Goal: Task Accomplishment & Management: Manage account settings

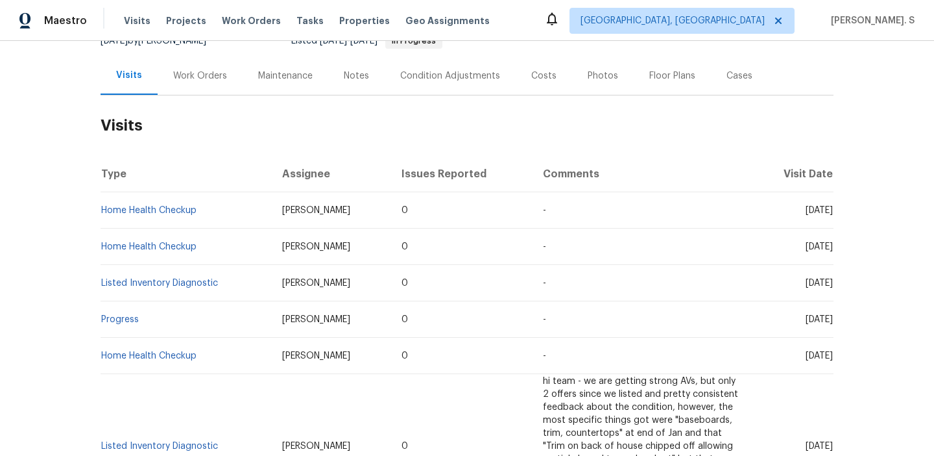
scroll to position [108, 0]
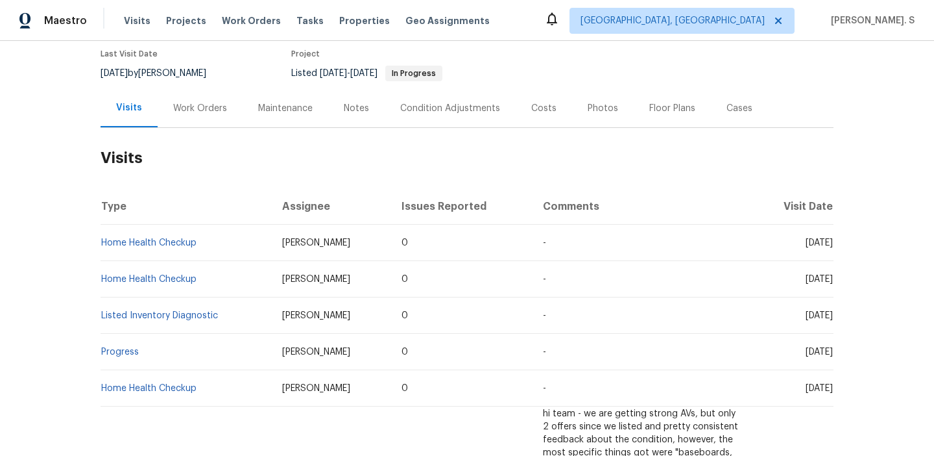
click at [199, 95] on div "Work Orders" at bounding box center [200, 108] width 85 height 38
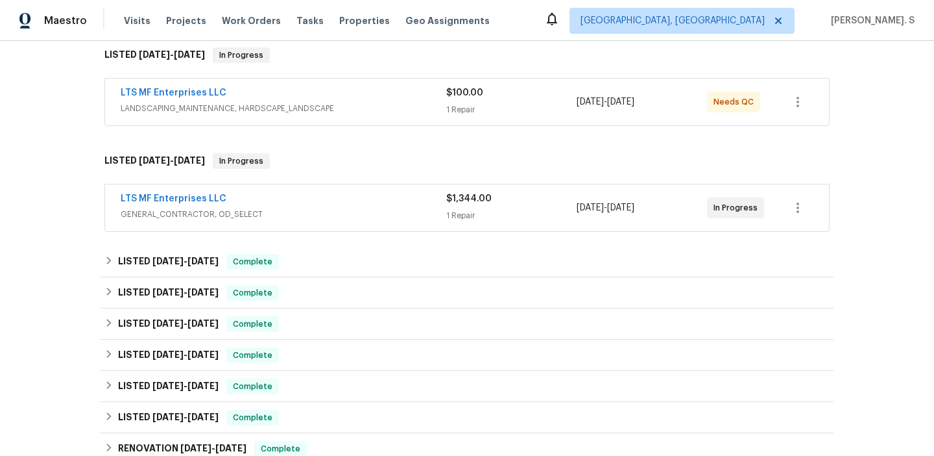
scroll to position [450, 0]
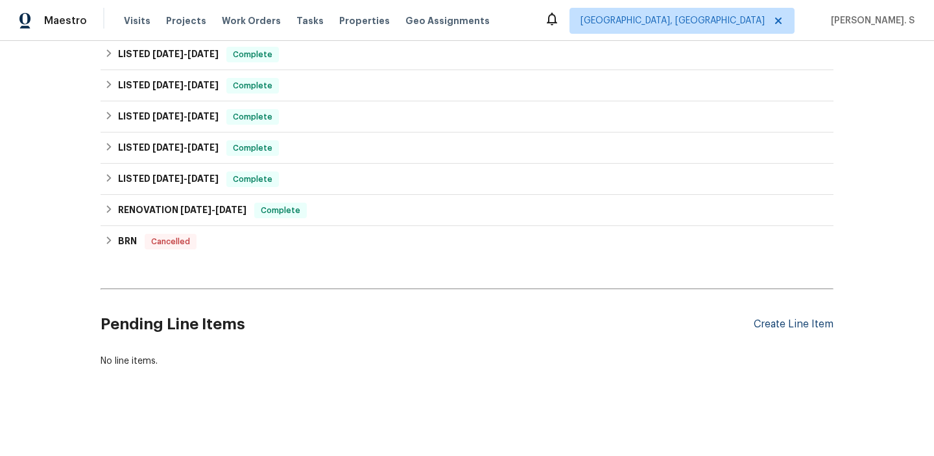
click at [801, 321] on div "Create Line Item" at bounding box center [794, 324] width 80 height 12
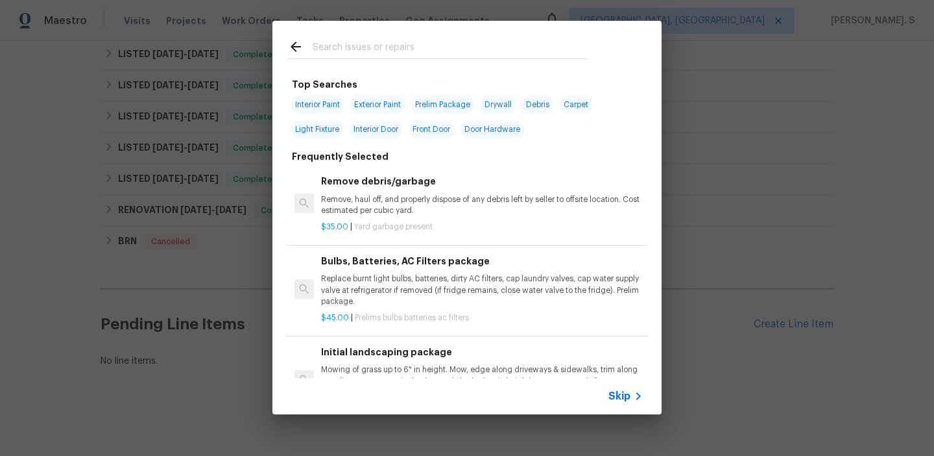
click at [419, 228] on span "Yard garbage present" at bounding box center [393, 227] width 79 height 8
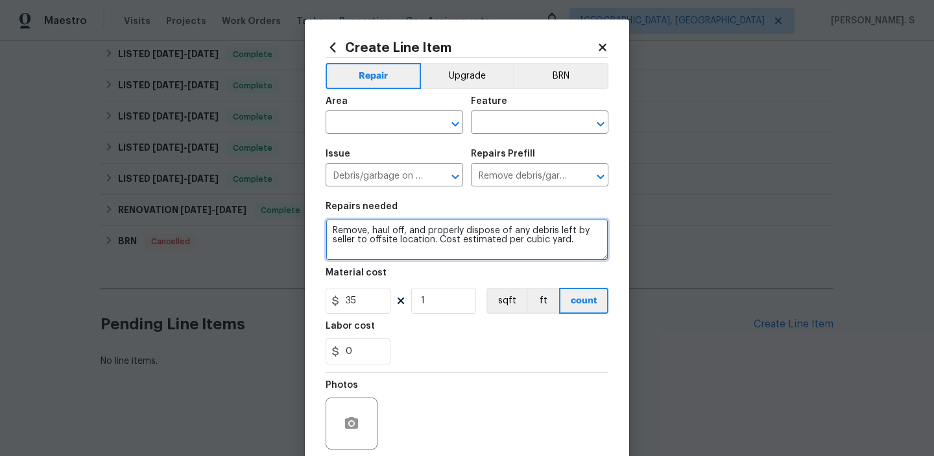
click at [453, 230] on textarea "Remove, haul off, and properly dispose of any debris left by seller to offsite …" at bounding box center [467, 240] width 283 height 42
paste textarea "work: Feedback received again that a wasp nest is present on the front door. Pl…"
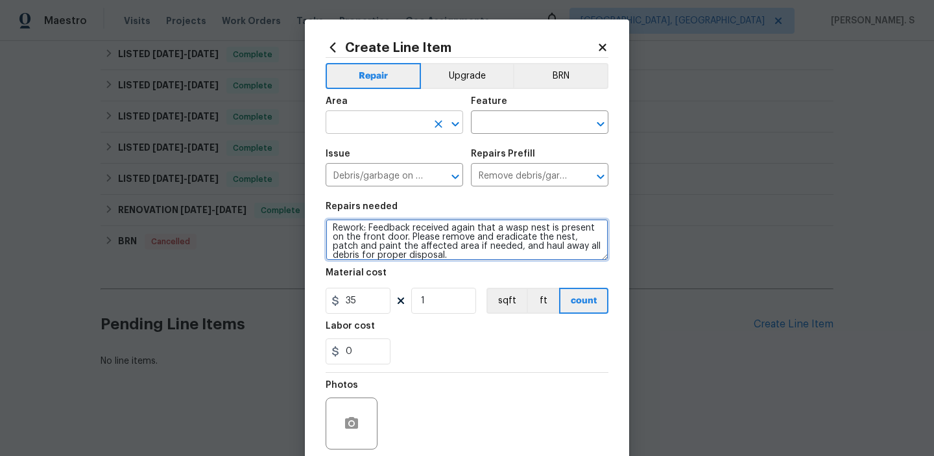
click at [450, 126] on icon "Open" at bounding box center [456, 124] width 16 height 16
type textarea "Rework: Feedback received again that a wasp nest is present on the front door. …"
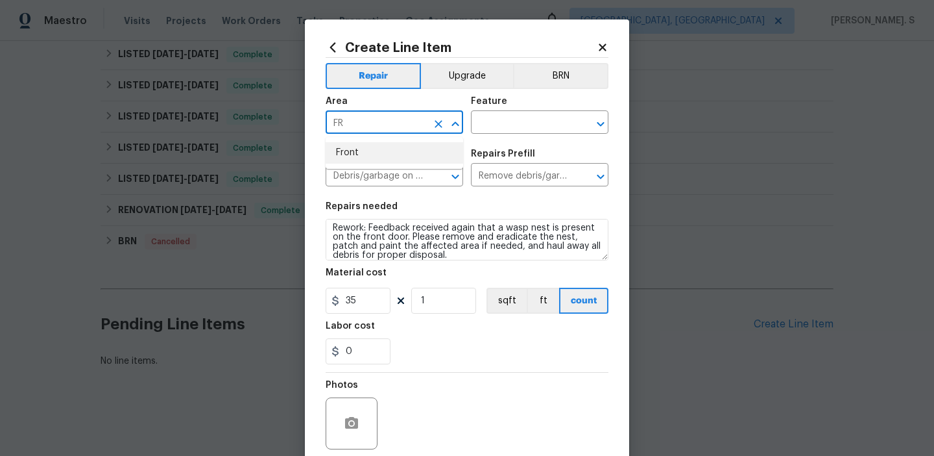
click at [420, 158] on li "Front" at bounding box center [395, 152] width 138 height 21
click at [607, 114] on div "​" at bounding box center [540, 124] width 138 height 20
type input "Front"
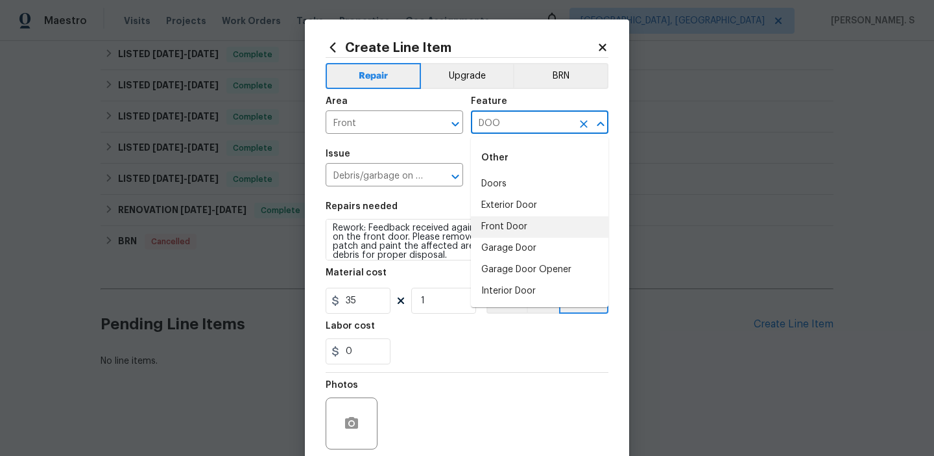
click at [552, 221] on li "Front Door" at bounding box center [540, 226] width 138 height 21
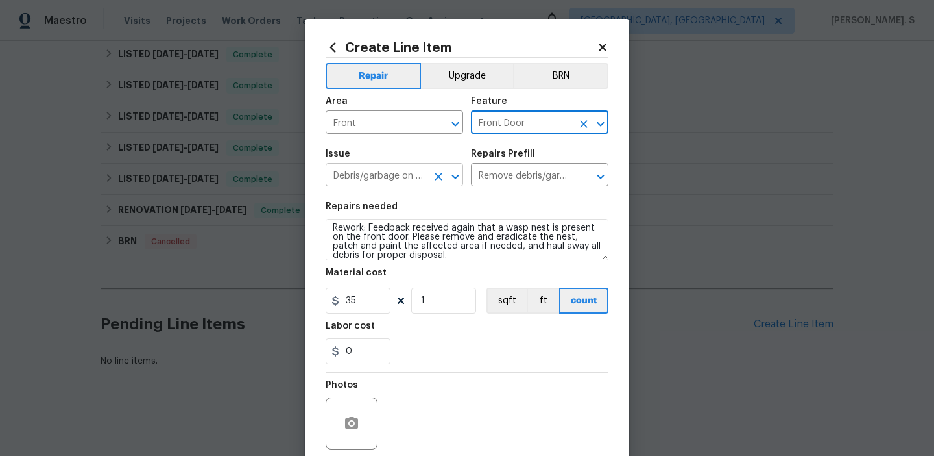
click at [457, 176] on icon "Open" at bounding box center [455, 176] width 7 height 5
type input "Front Door"
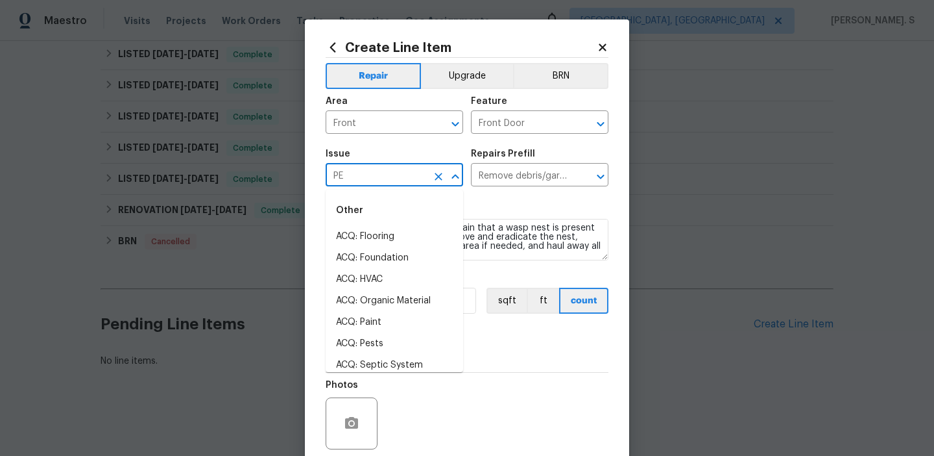
scroll to position [0, 0]
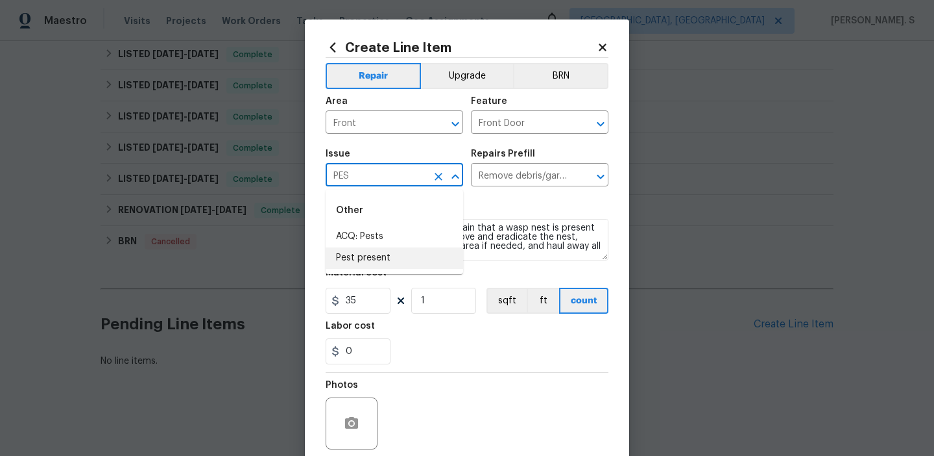
click at [415, 254] on li "Pest present" at bounding box center [395, 257] width 138 height 21
type input "Pest present"
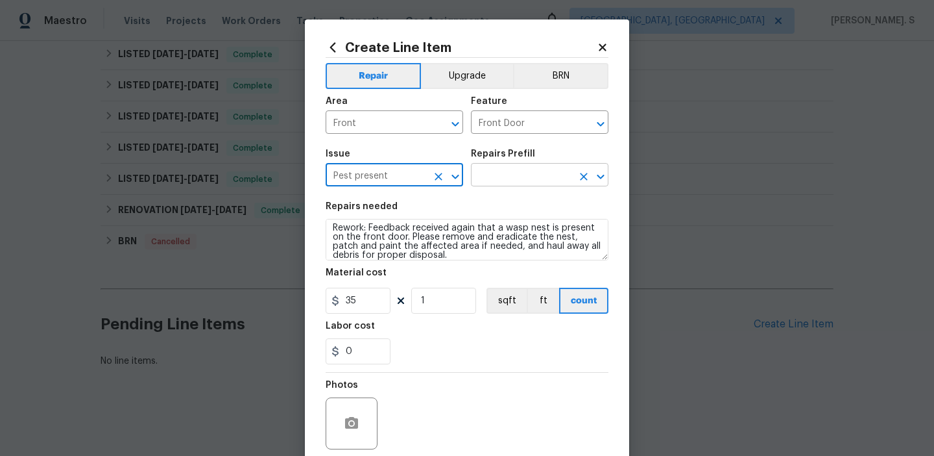
click at [600, 180] on icon "Open" at bounding box center [601, 177] width 16 height 16
type input "Pest present"
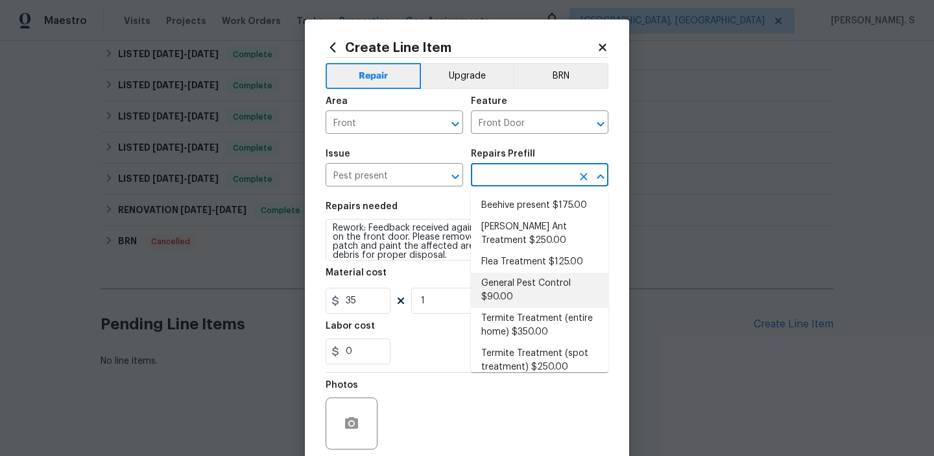
click at [562, 277] on li "General Pest Control $90.00" at bounding box center [540, 290] width 138 height 35
type input "Pests"
type input "General Pest Control $90.00"
type textarea "General pest treatment for active pest/insect infestation - non termite"
type input "90"
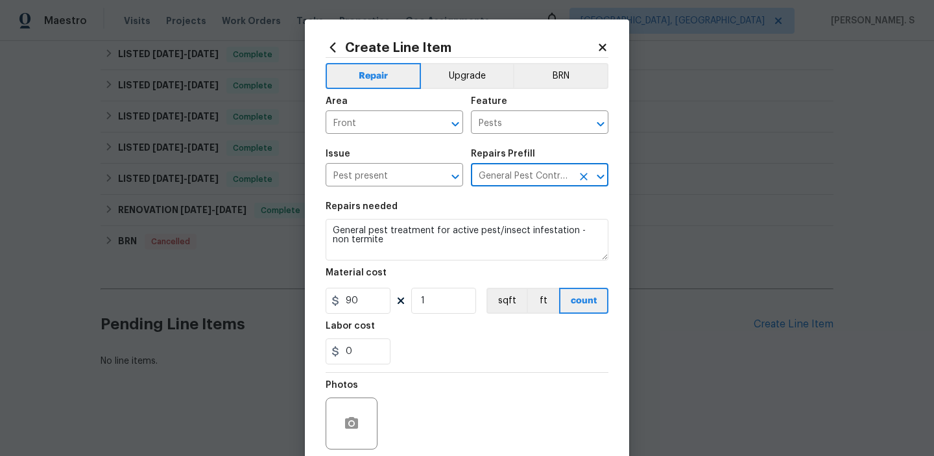
click at [493, 267] on section "Repairs needed General pest treatment for active pest/insect infestation - non …" at bounding box center [467, 283] width 283 height 178
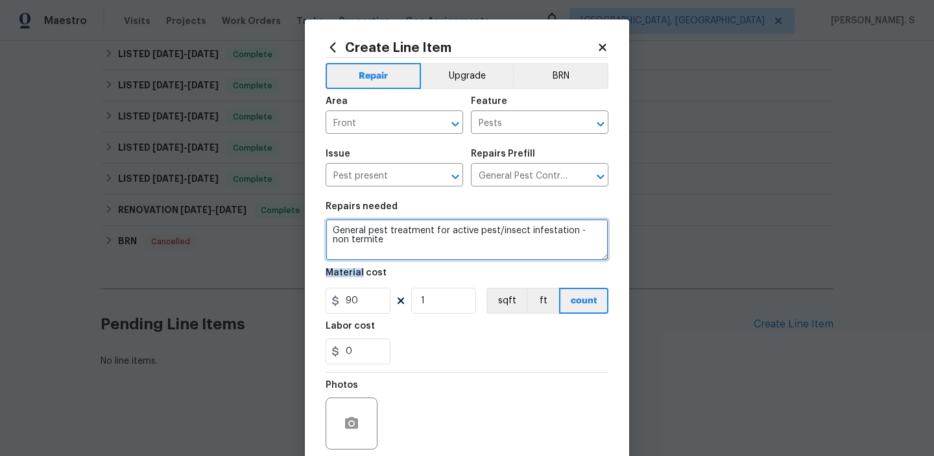
click at [509, 244] on textarea "General pest treatment for active pest/insect infestation - non termite" at bounding box center [467, 240] width 283 height 42
paste textarea "Rework: Feedback received again that a wasp nest is present on the front door. …"
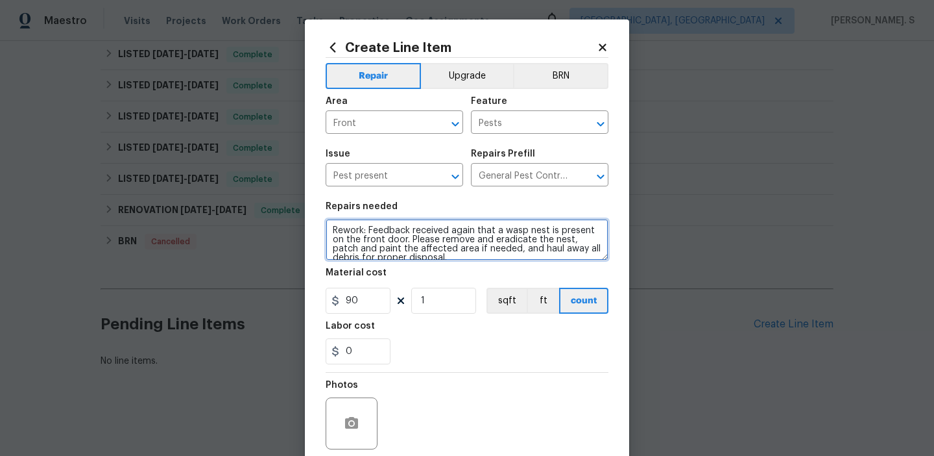
scroll to position [3, 0]
type textarea "Rework: Feedback received again that a wasp nest is present on the front door. …"
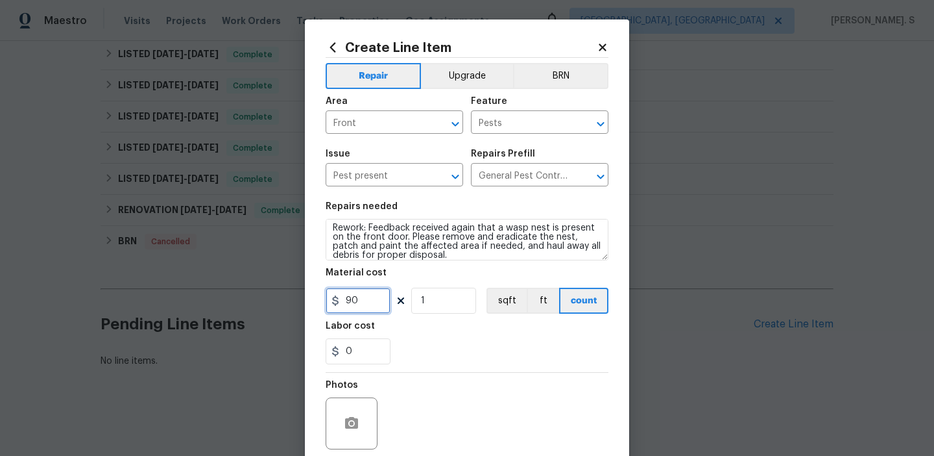
click at [370, 298] on input "90" at bounding box center [358, 300] width 65 height 26
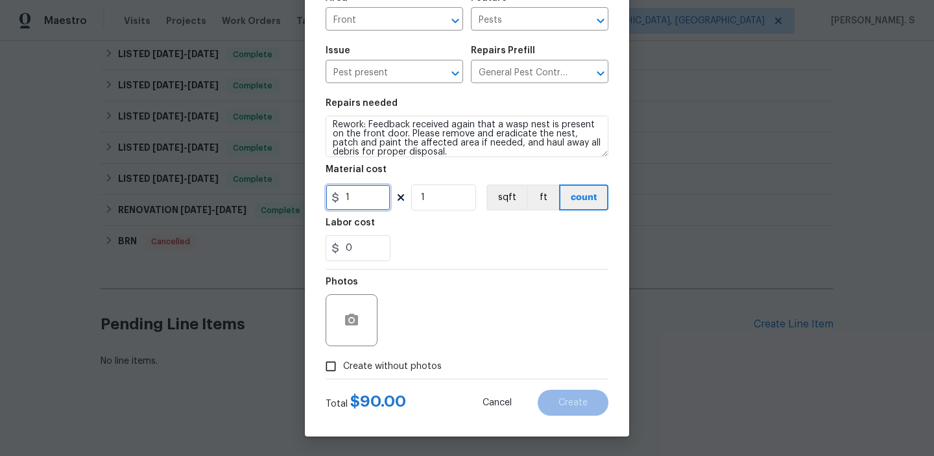
type input "1"
click at [417, 363] on span "Create without photos" at bounding box center [392, 366] width 99 height 14
click at [343, 363] on input "Create without photos" at bounding box center [331, 366] width 25 height 25
click at [319, 354] on input "Create without photos" at bounding box center [331, 366] width 25 height 25
click at [502, 304] on div "Photos" at bounding box center [467, 311] width 283 height 84
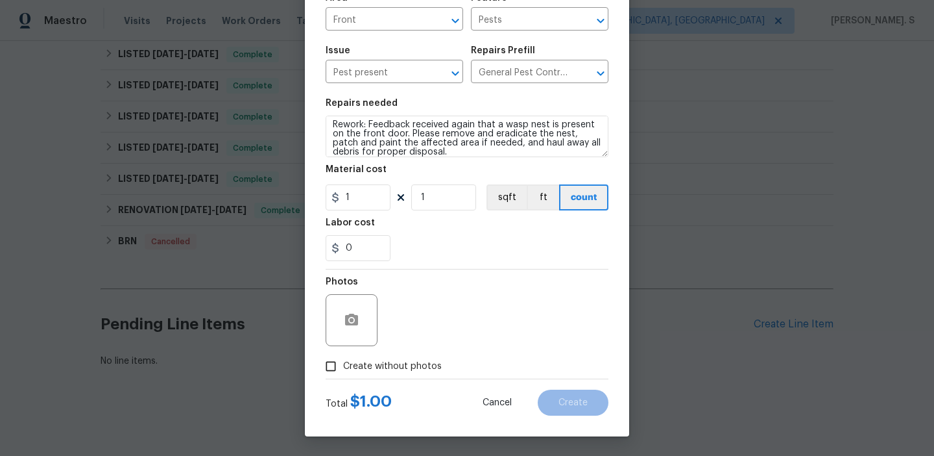
click at [385, 372] on span "Create without photos" at bounding box center [392, 366] width 99 height 14
click at [343, 372] on input "Create without photos" at bounding box center [331, 366] width 25 height 25
checkbox input "true"
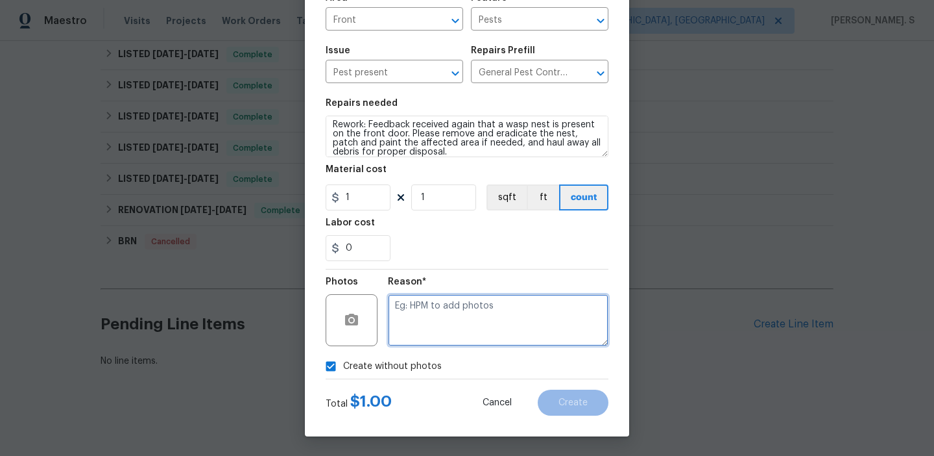
click at [483, 307] on textarea at bounding box center [498, 320] width 221 height 52
click at [477, 330] on textarea at bounding box center [498, 320] width 221 height 52
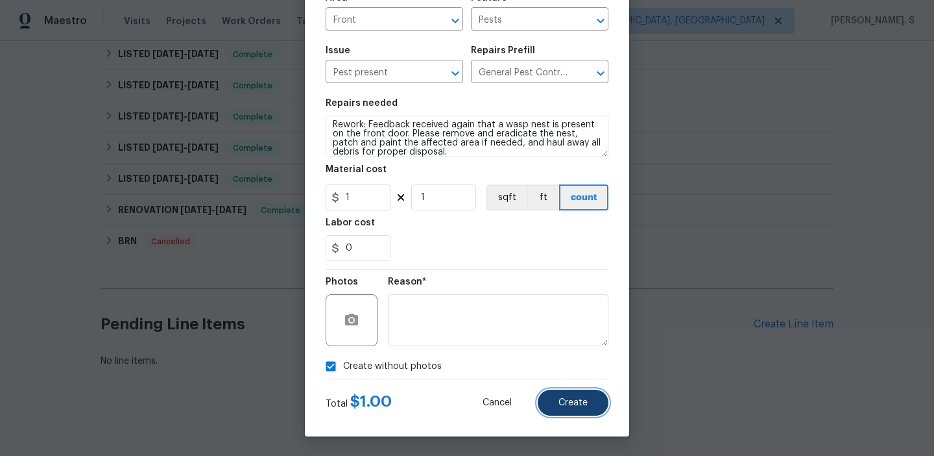
click at [559, 398] on span "Create" at bounding box center [573, 403] width 29 height 10
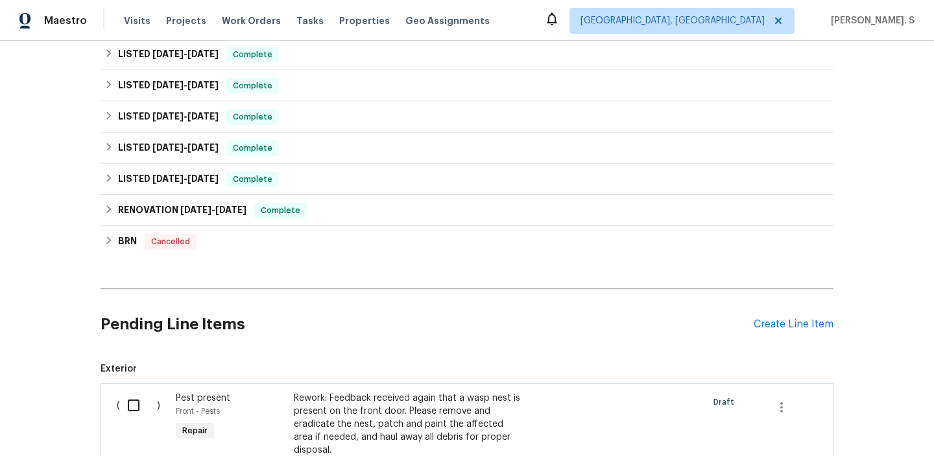
click at [131, 411] on input "checkbox" at bounding box center [138, 404] width 37 height 27
checkbox input "true"
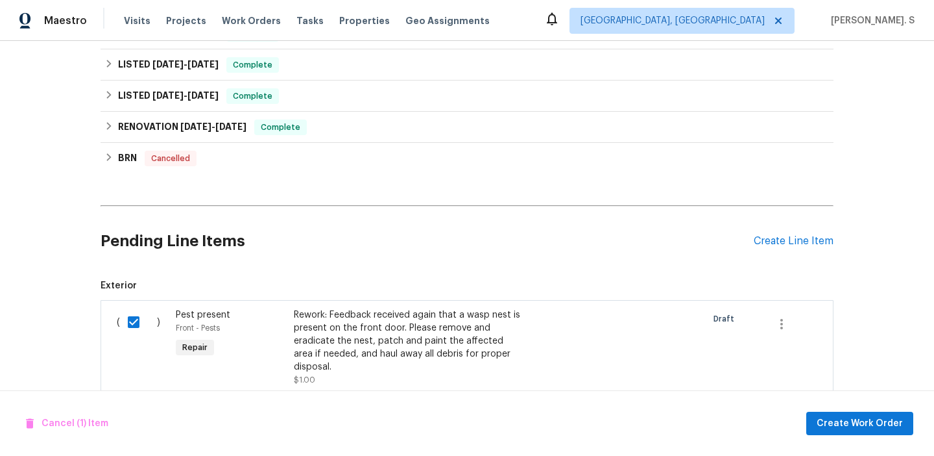
scroll to position [650, 0]
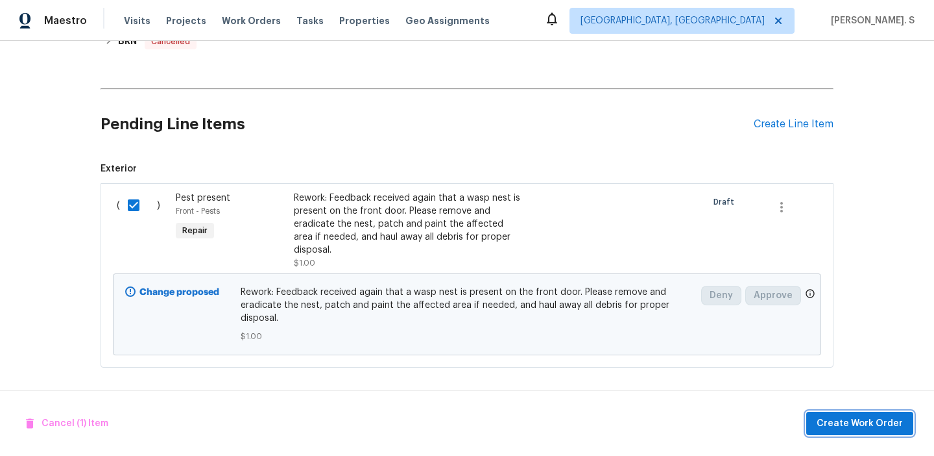
click at [858, 426] on span "Create Work Order" at bounding box center [860, 423] width 86 height 16
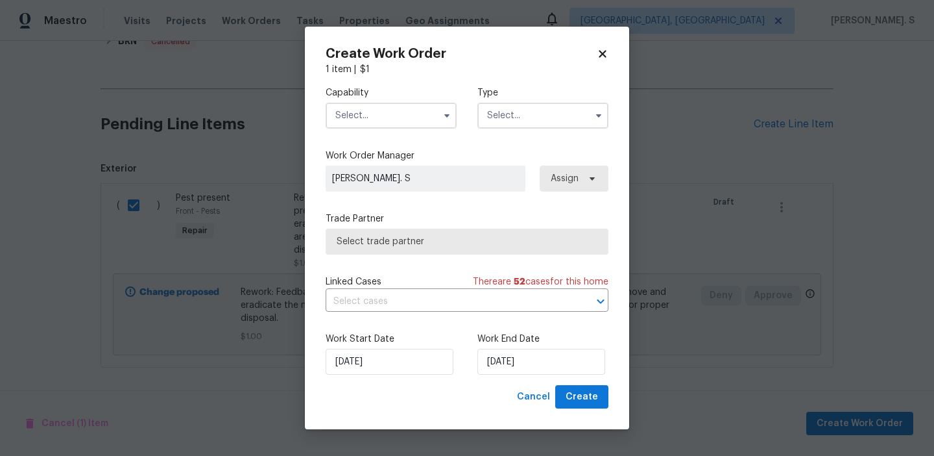
click at [364, 107] on input "text" at bounding box center [391, 116] width 131 height 26
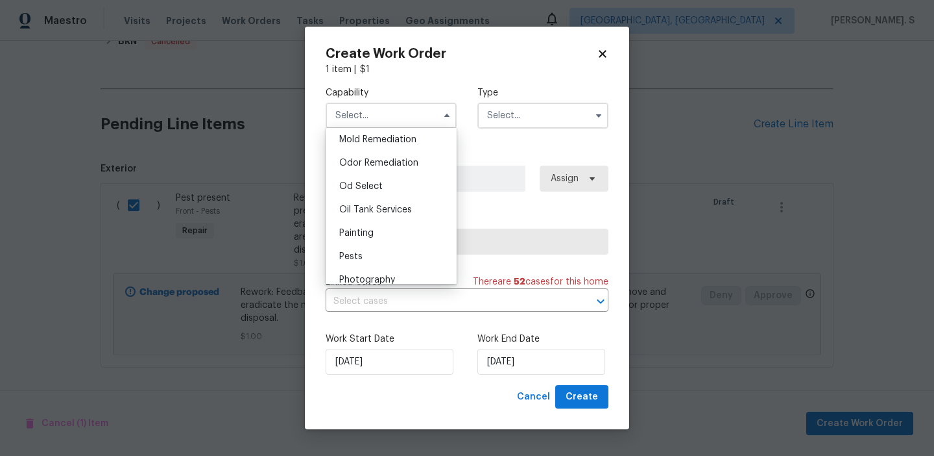
scroll to position [1001, 0]
click at [370, 265] on div "Pests" at bounding box center [391, 254] width 125 height 23
type input "Pests"
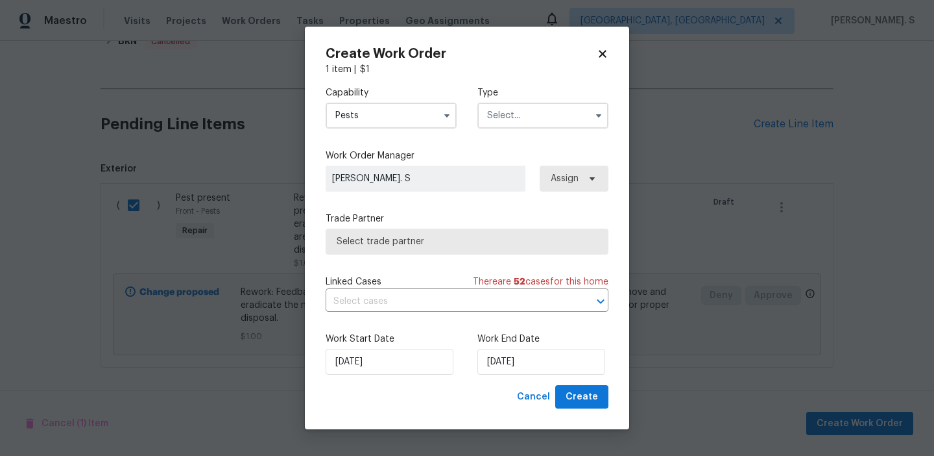
click at [541, 107] on input "text" at bounding box center [543, 116] width 131 height 26
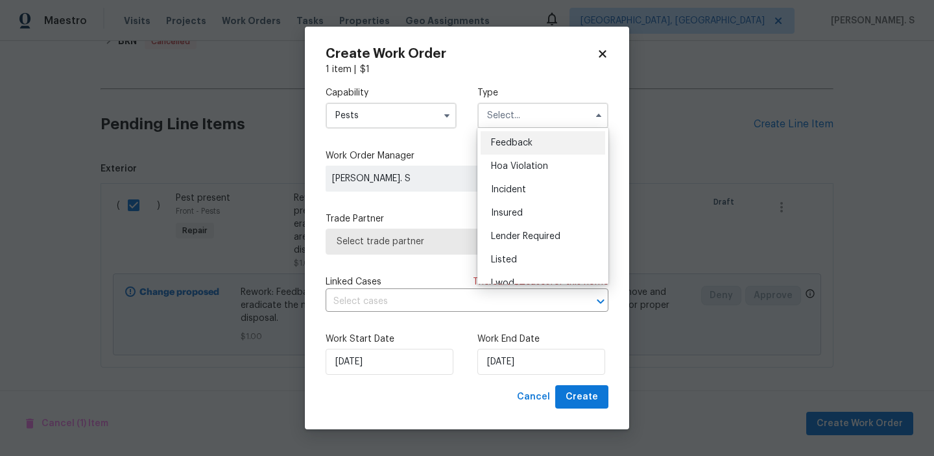
click at [541, 138] on div "Feedback" at bounding box center [543, 142] width 125 height 23
type input "Feedback"
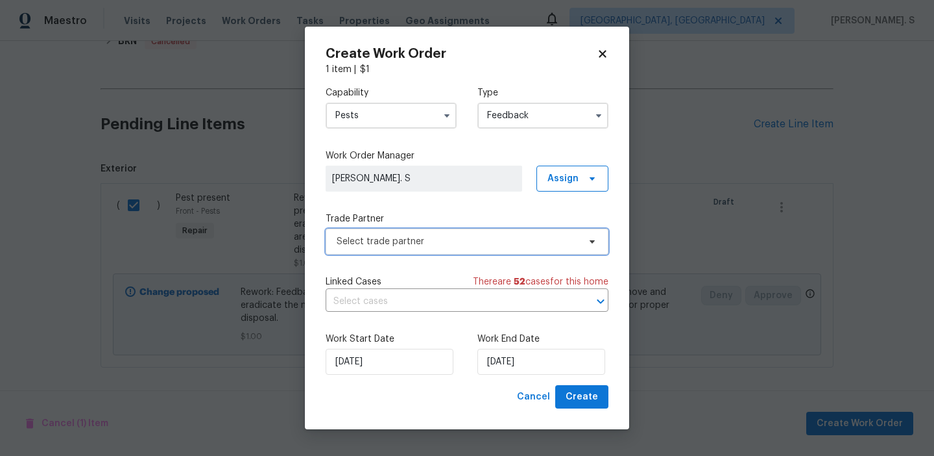
click at [461, 250] on span "Select trade partner" at bounding box center [467, 241] width 283 height 26
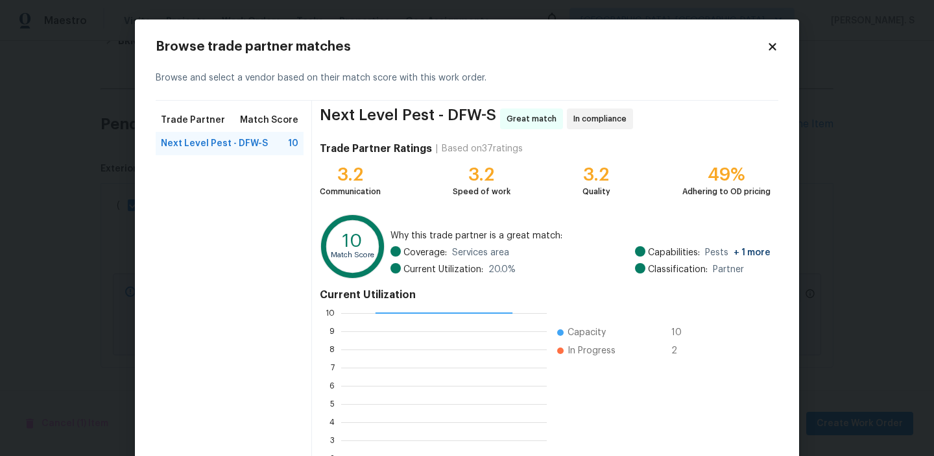
scroll to position [117, 0]
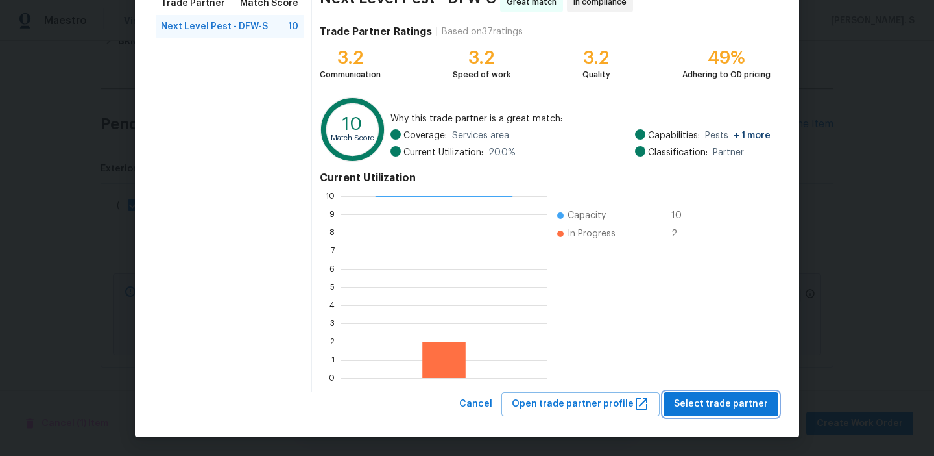
click at [692, 400] on span "Select trade partner" at bounding box center [721, 404] width 94 height 16
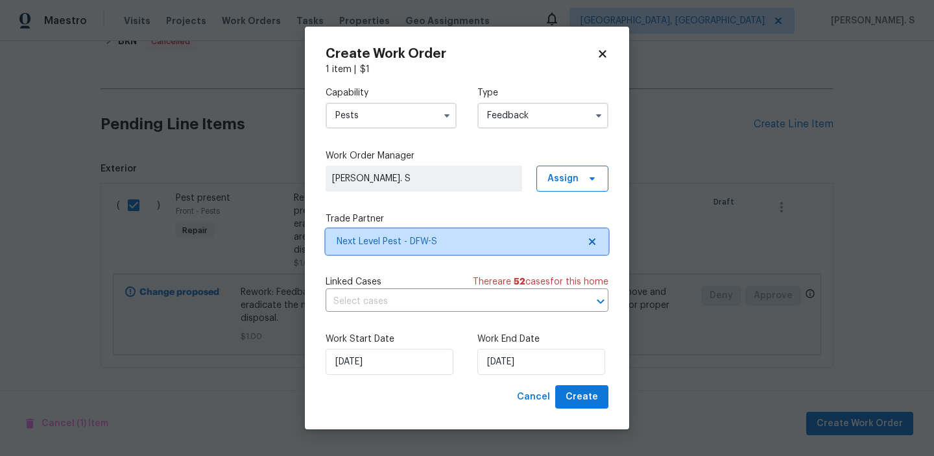
scroll to position [0, 0]
click at [372, 308] on input "text" at bounding box center [449, 301] width 247 height 20
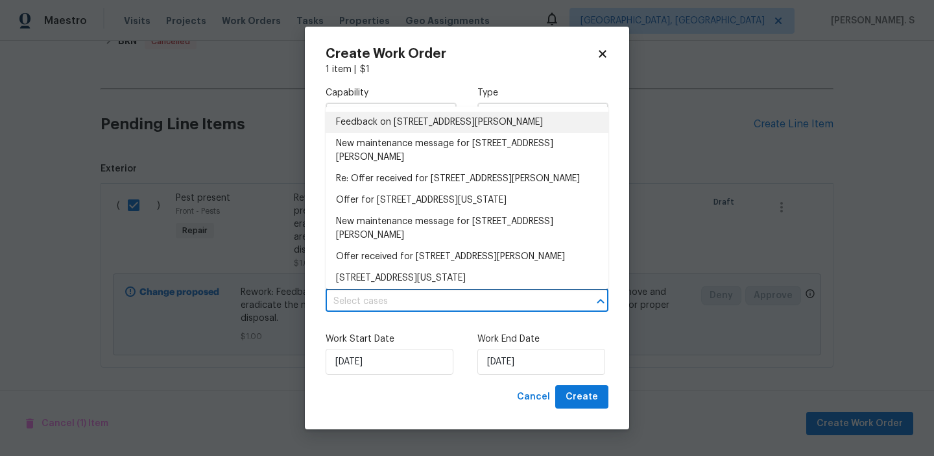
click at [426, 124] on li "Feedback on [STREET_ADDRESS][PERSON_NAME]" at bounding box center [467, 122] width 283 height 21
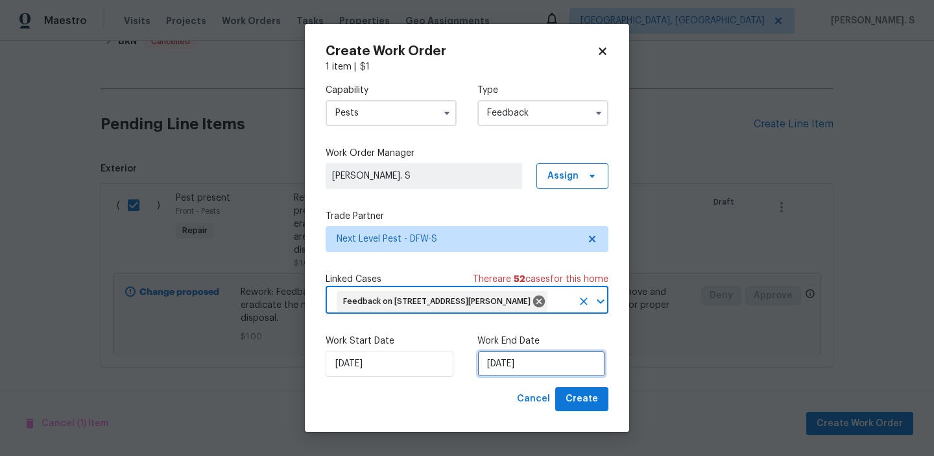
click at [511, 373] on input "[DATE]" at bounding box center [542, 363] width 128 height 26
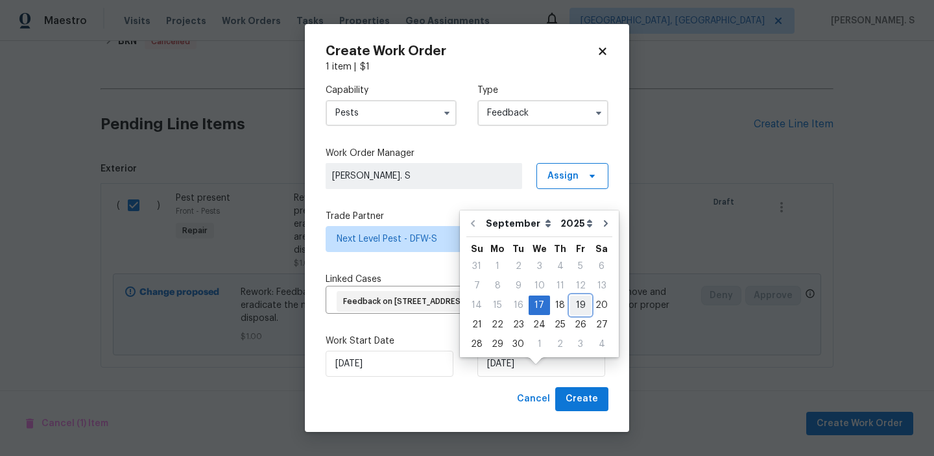
click at [570, 302] on div "19" at bounding box center [580, 305] width 21 height 18
type input "[DATE]"
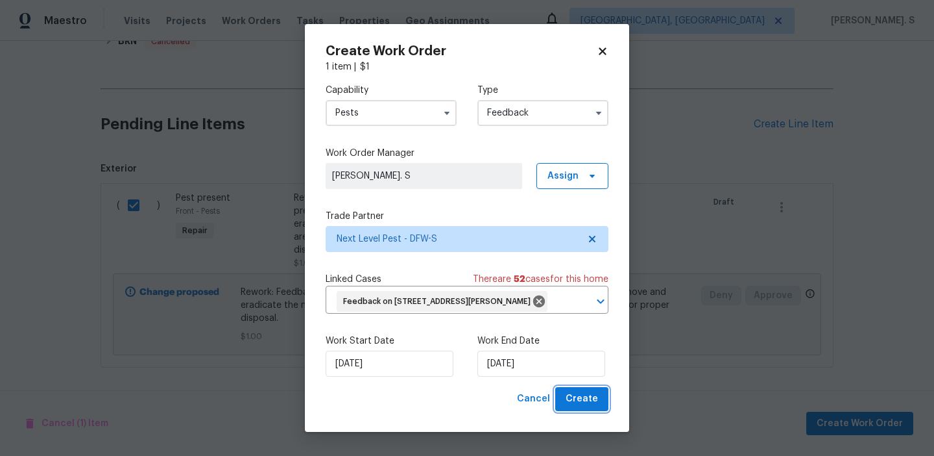
click at [580, 407] on span "Create" at bounding box center [582, 399] width 32 height 16
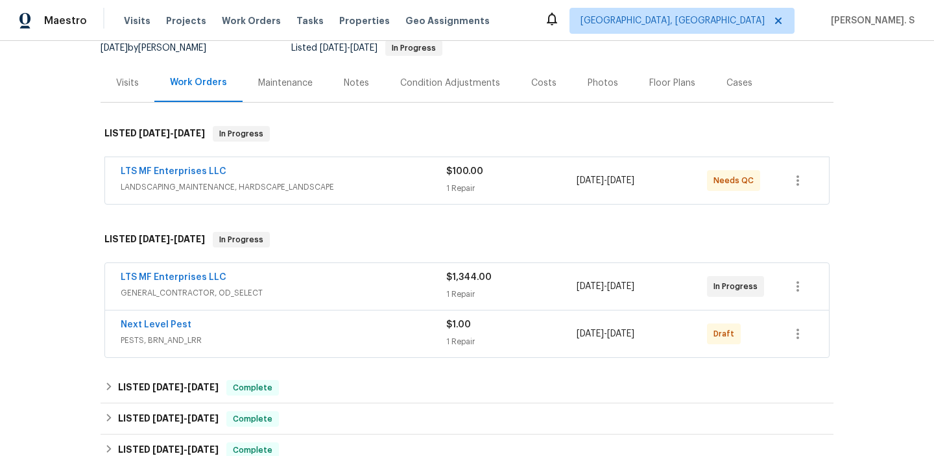
scroll to position [145, 0]
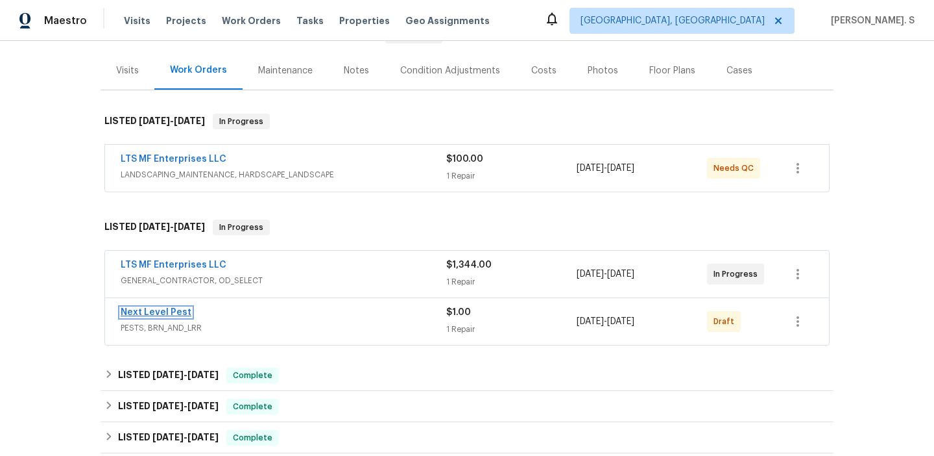
click at [164, 311] on link "Next Level Pest" at bounding box center [156, 312] width 71 height 9
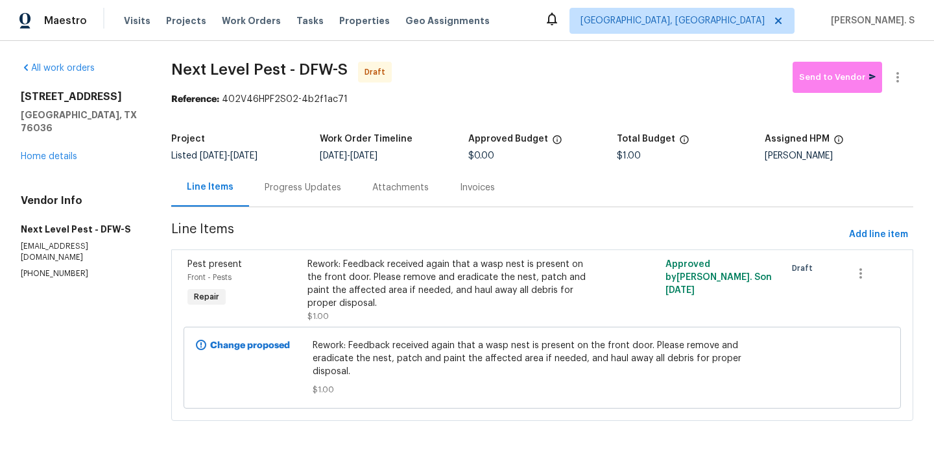
click at [322, 191] on div "Progress Updates" at bounding box center [303, 187] width 77 height 13
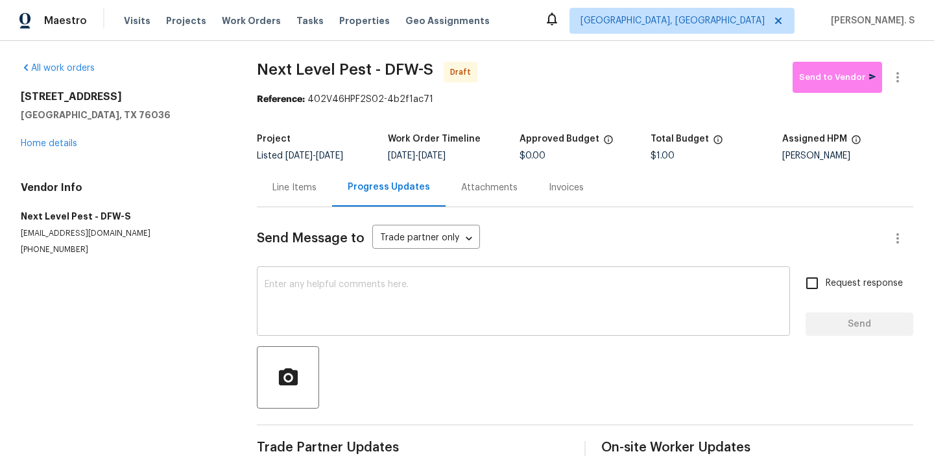
click at [389, 321] on textarea at bounding box center [524, 302] width 518 height 45
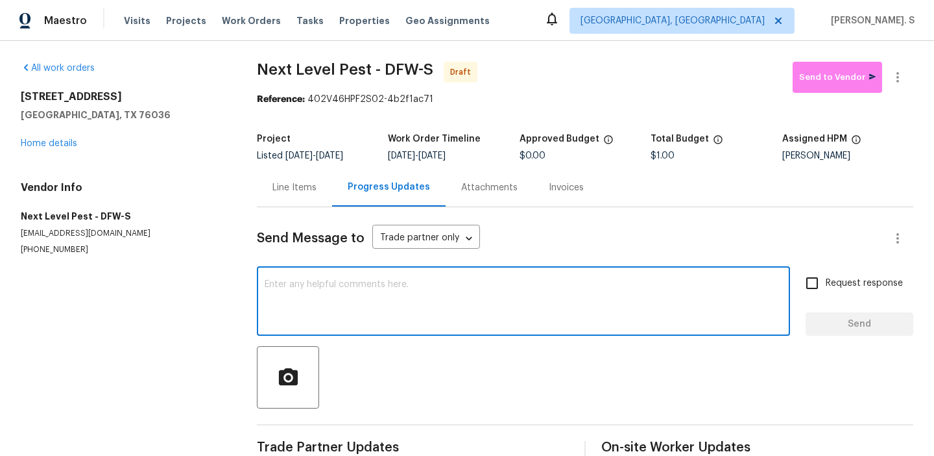
paste textarea "Hi this is Glory with Opendoor. I’m confirming you received the WO for the prop…"
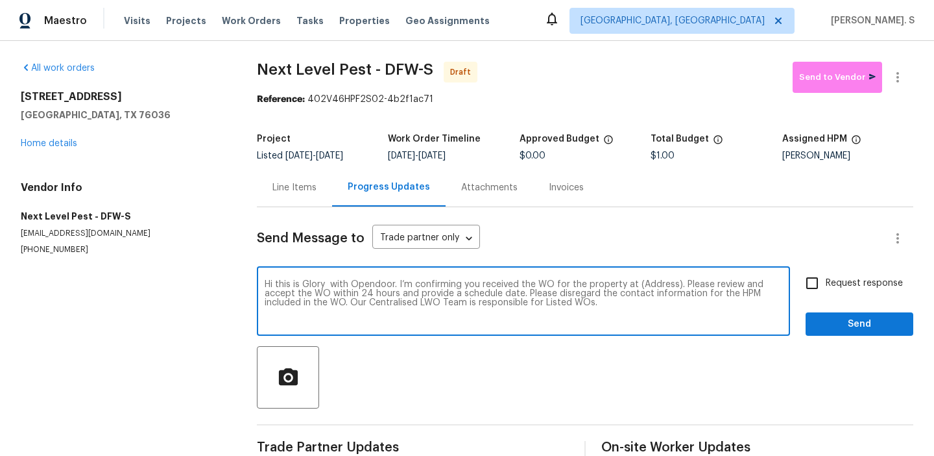
click at [666, 280] on textarea "Hi this is Glory with Opendoor. I’m confirming you received the WO for the prop…" at bounding box center [524, 302] width 518 height 45
click at [660, 282] on textarea "Hi this is Glory with Opendoor. I’m confirming you received the WO for the prop…" at bounding box center [524, 302] width 518 height 45
paste textarea "[STREET_ADDRESS][PERSON_NAME]"
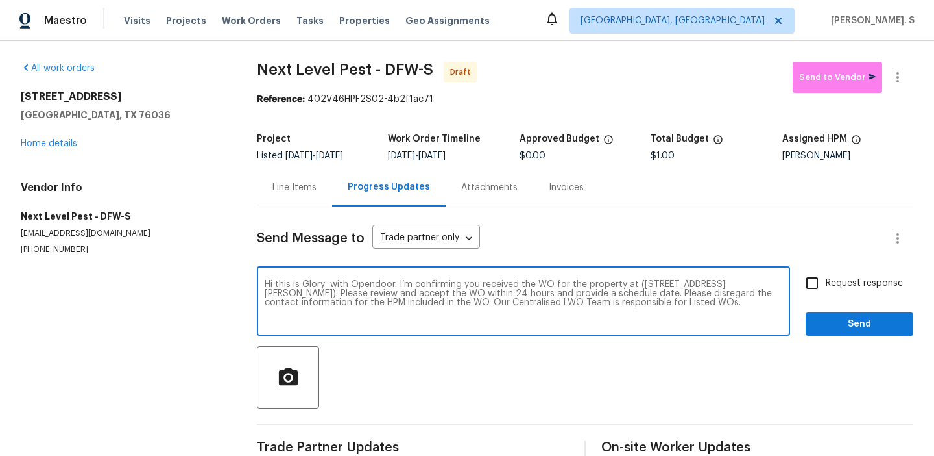
type textarea "Hi this is Glory with Opendoor. I’m confirming you received the WO for the prop…"
click at [908, 69] on button "button" at bounding box center [897, 77] width 31 height 31
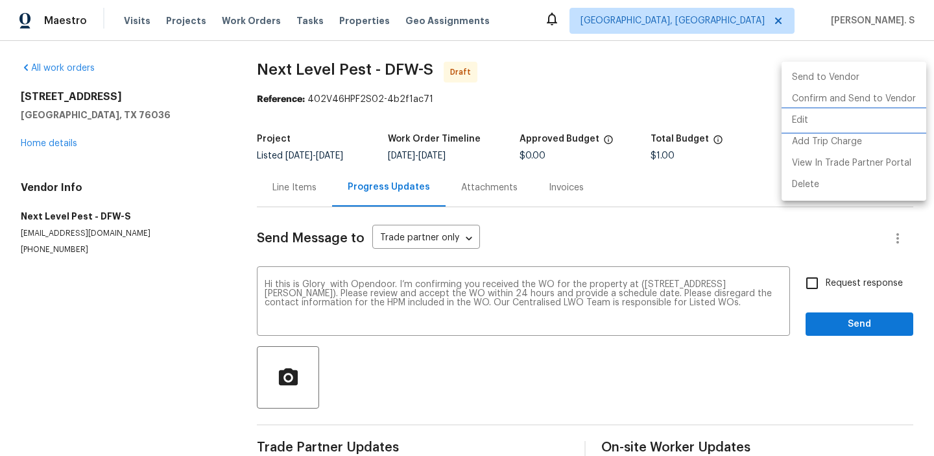
click at [818, 122] on li "Edit" at bounding box center [854, 120] width 145 height 21
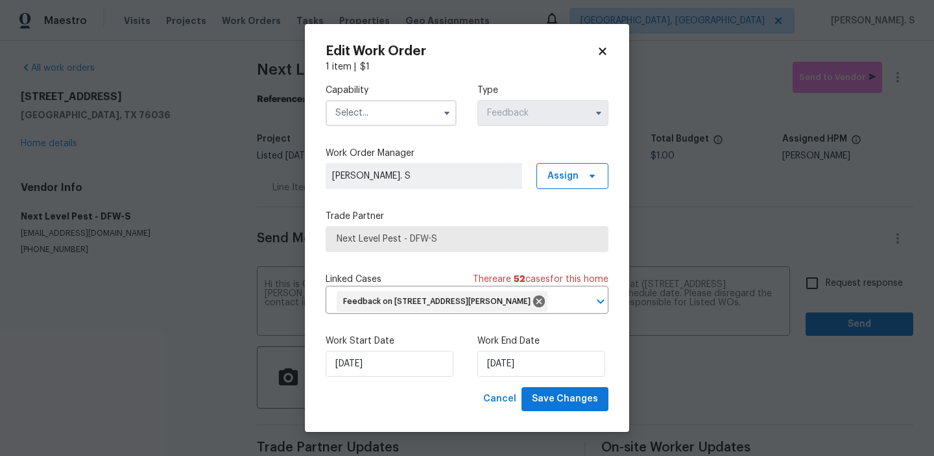
click at [359, 112] on input "text" at bounding box center [391, 113] width 131 height 26
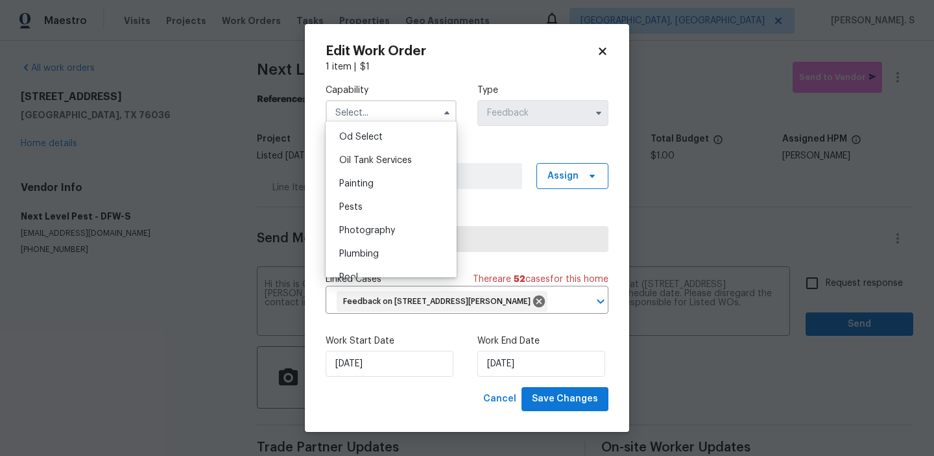
scroll to position [1119, 0]
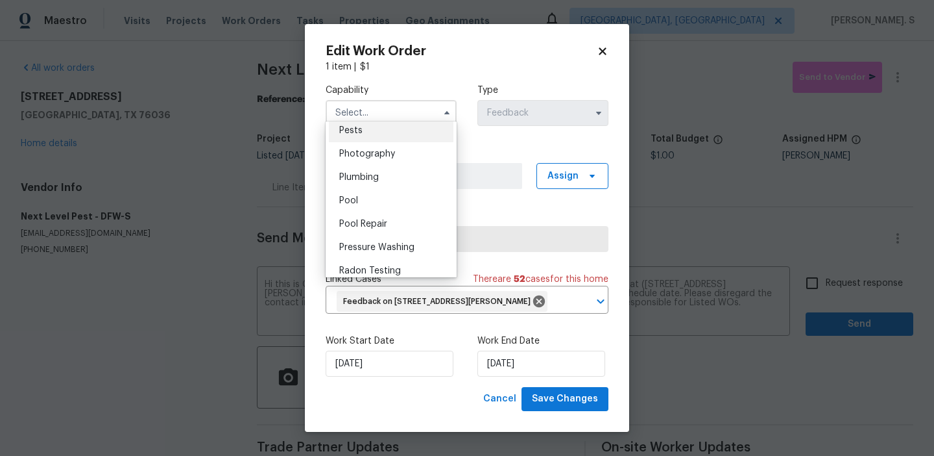
click at [380, 127] on div "Pests" at bounding box center [391, 130] width 125 height 23
type input "Pests"
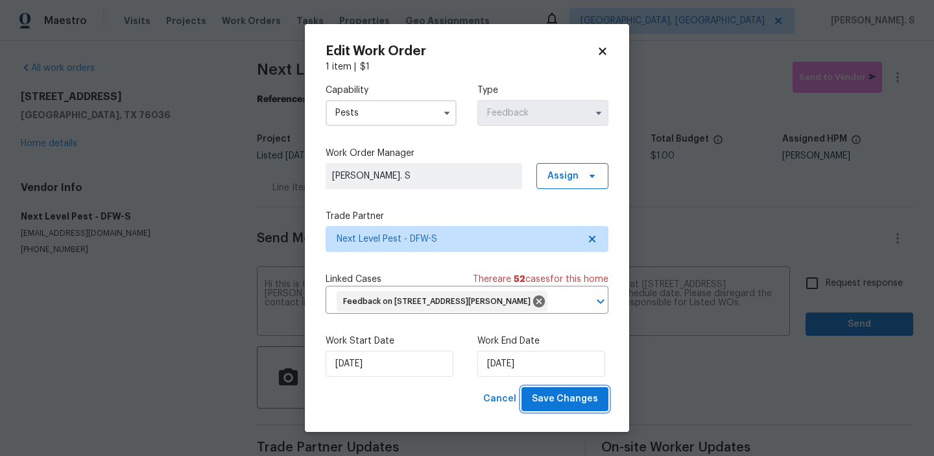
click at [553, 407] on span "Save Changes" at bounding box center [565, 399] width 66 height 16
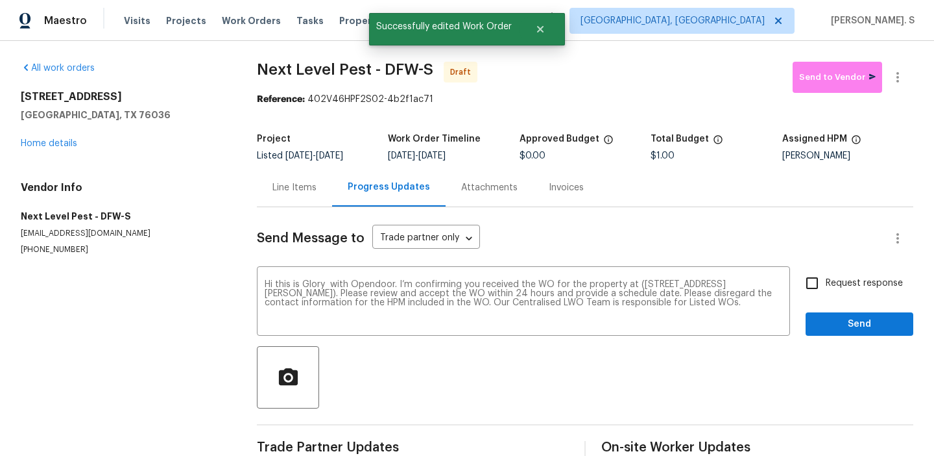
click at [812, 282] on input "Request response" at bounding box center [812, 282] width 27 height 27
checkbox input "true"
click at [829, 332] on button "Send" at bounding box center [860, 324] width 108 height 24
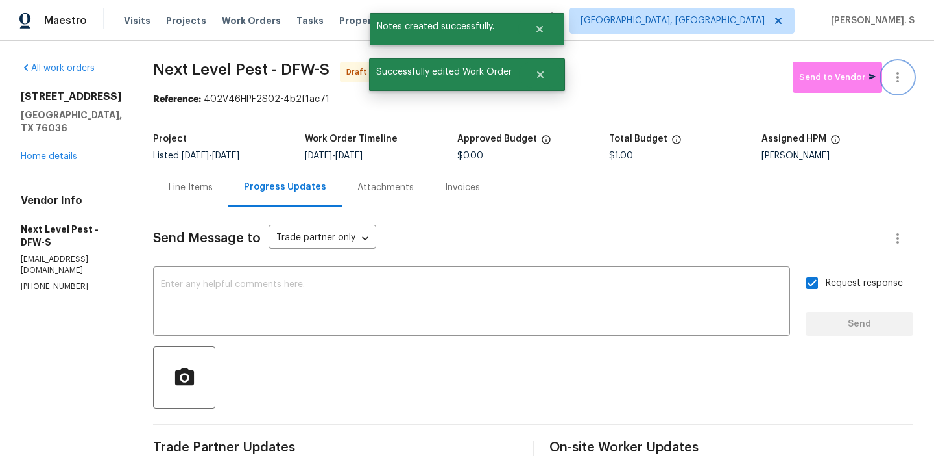
click at [904, 67] on button "button" at bounding box center [897, 77] width 31 height 31
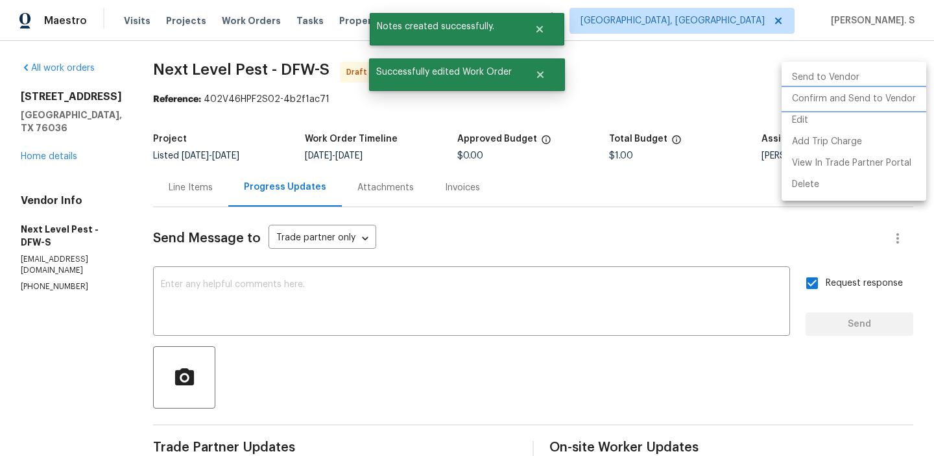
click at [879, 104] on li "Confirm and Send to Vendor" at bounding box center [854, 98] width 145 height 21
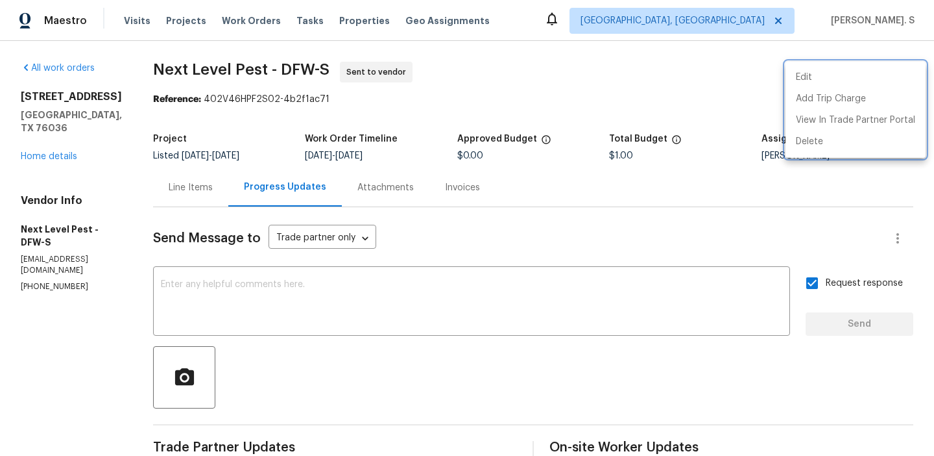
click at [352, 303] on div at bounding box center [467, 228] width 934 height 456
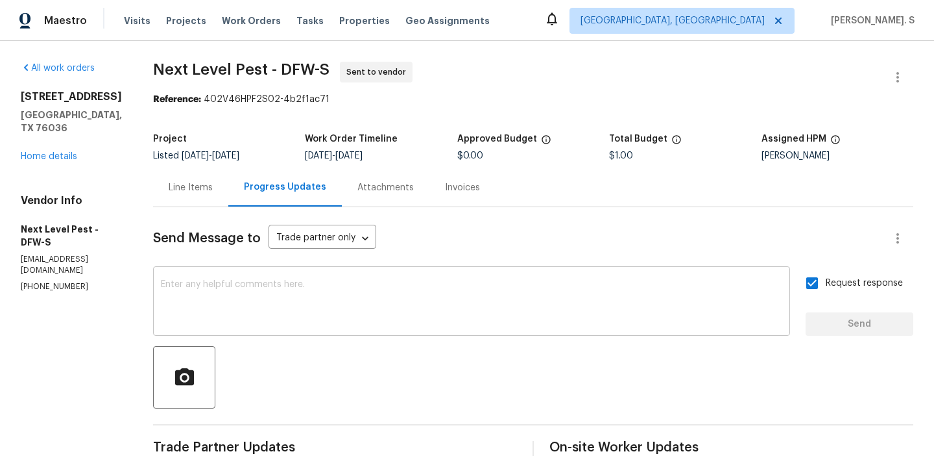
click at [379, 311] on textarea at bounding box center [472, 302] width 622 height 45
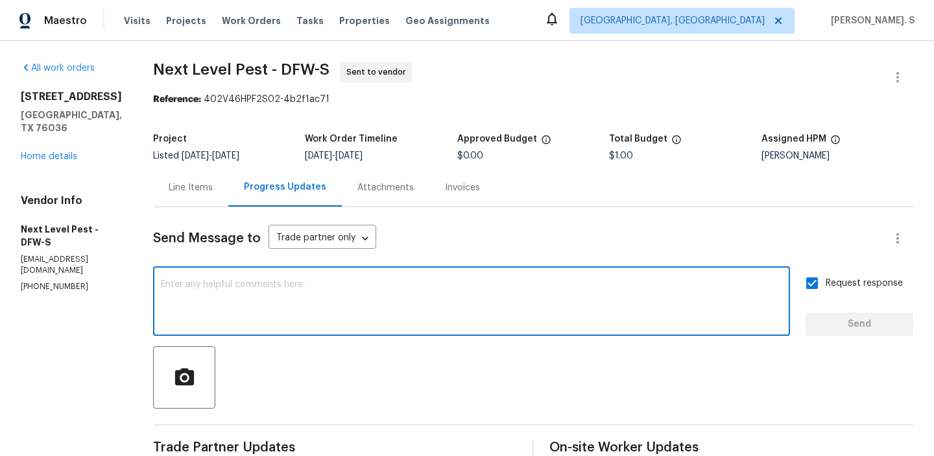
paste textarea "The Work Orders must include before-photos (both close-up and wide-angle) and a…"
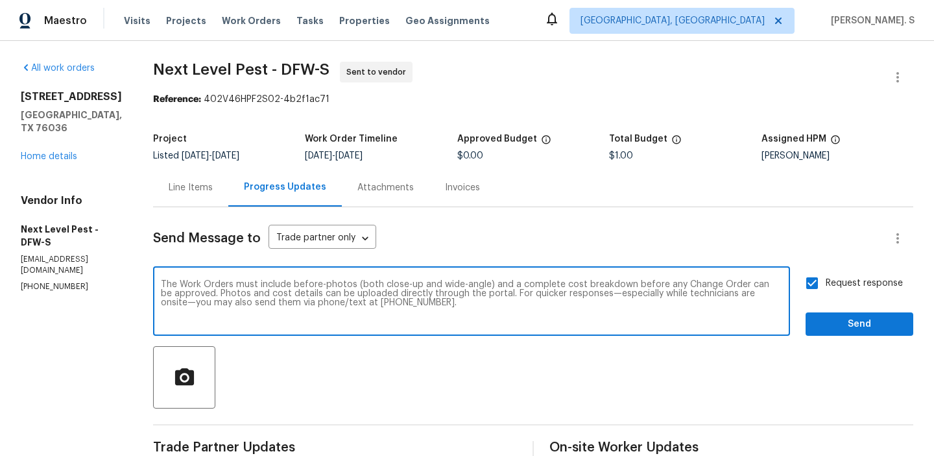
type textarea "The Work Orders must include before-photos (both close-up and wide-angle) and a…"
click at [856, 322] on span "Send" at bounding box center [859, 324] width 87 height 16
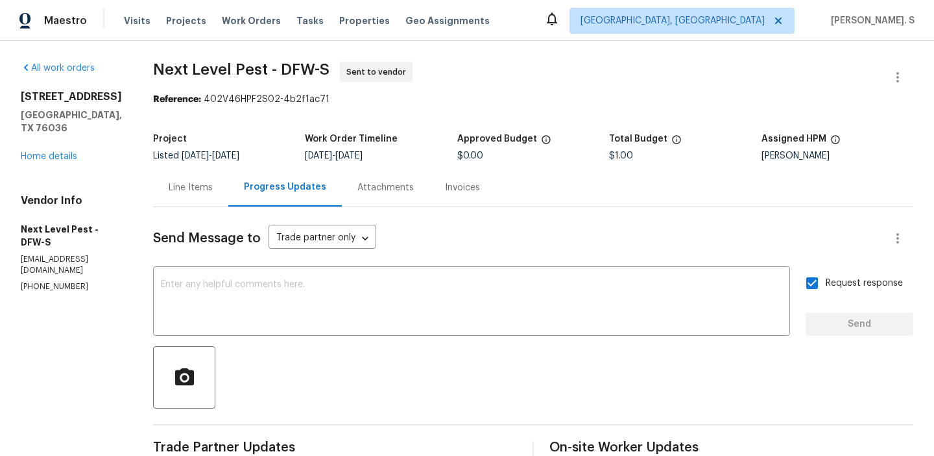
click at [276, 60] on div "All work orders [STREET_ADDRESS][PERSON_NAME] Home details Vendor Info Next Lev…" at bounding box center [467, 357] width 934 height 633
copy span "Next Level Pest - DFW-S"
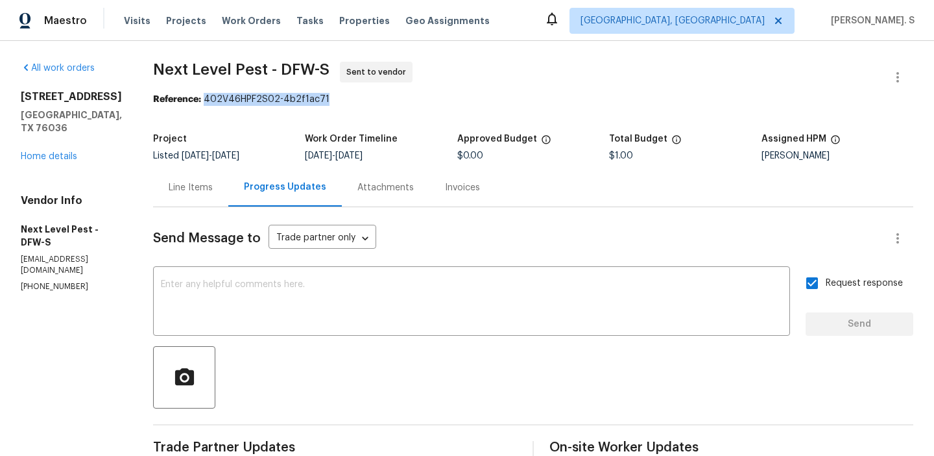
drag, startPoint x: 199, startPoint y: 101, endPoint x: 436, endPoint y: 101, distance: 237.5
click at [436, 101] on div "Reference: 402V46HPF2S02-4b2f1ac71" at bounding box center [533, 99] width 760 height 13
copy div "402V46HPF2S02-4b2f1ac71"
